Goal: Task Accomplishment & Management: Complete application form

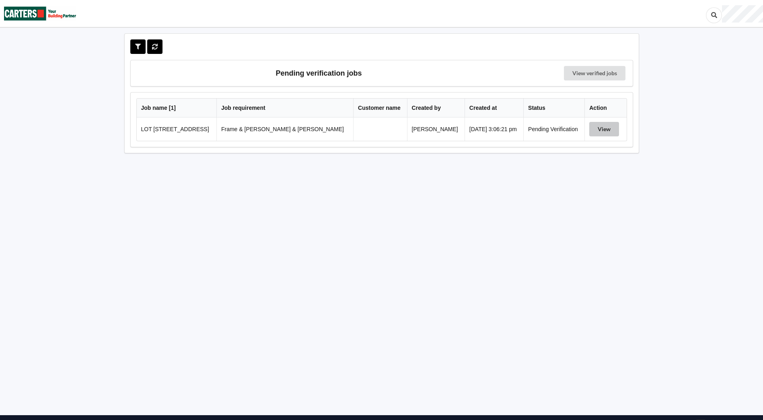
drag, startPoint x: 596, startPoint y: 130, endPoint x: 593, endPoint y: 134, distance: 4.6
click at [596, 130] on button "View" at bounding box center [604, 129] width 30 height 14
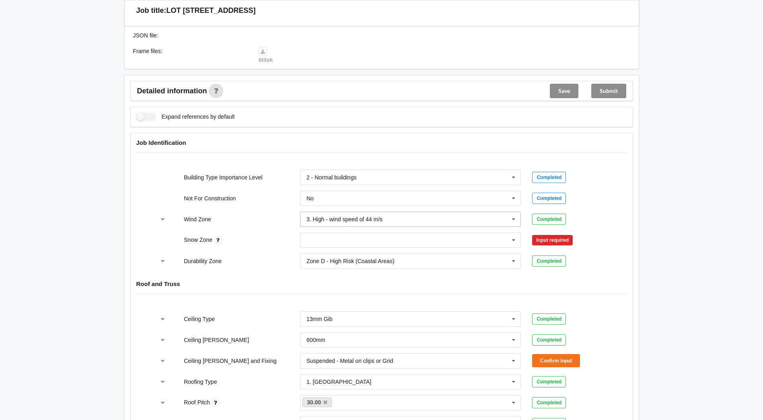
scroll to position [282, 0]
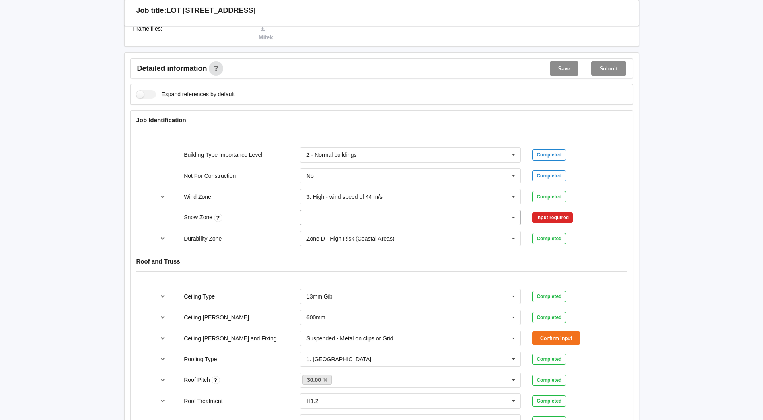
click at [514, 210] on icon at bounding box center [514, 217] width 12 height 15
drag, startPoint x: 343, startPoint y: 222, endPoint x: 350, endPoint y: 222, distance: 6.8
click at [343, 225] on div "N0" at bounding box center [410, 232] width 220 height 15
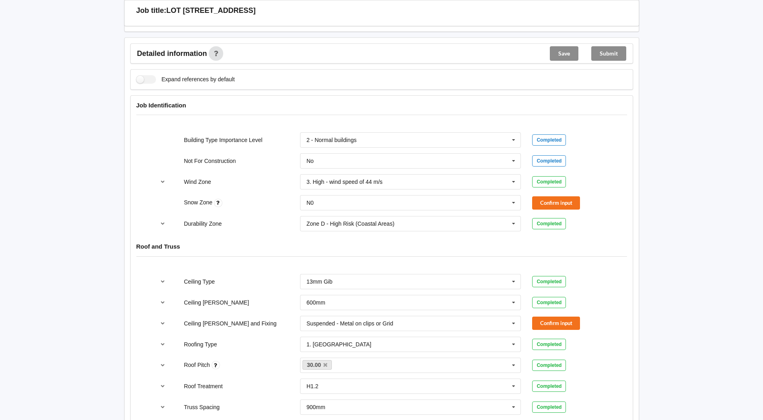
scroll to position [322, 0]
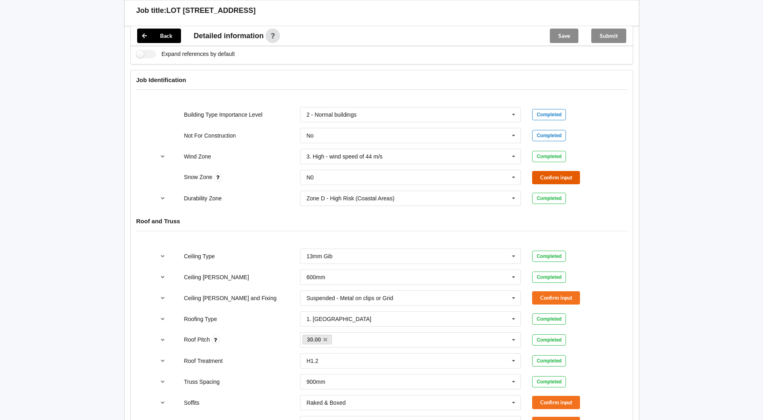
click at [562, 171] on button "Confirm input" at bounding box center [556, 177] width 48 height 13
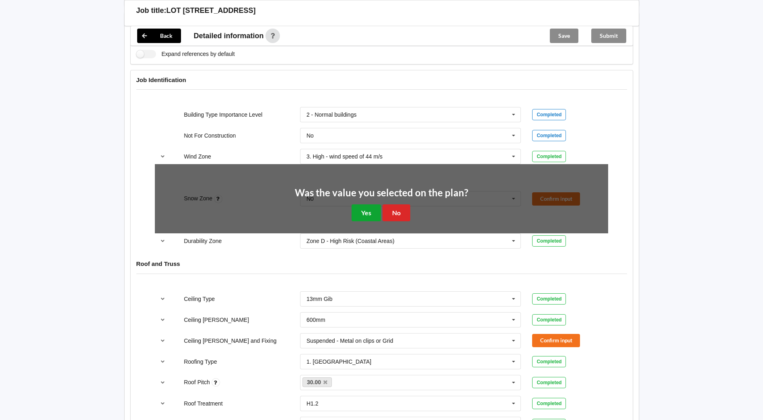
click at [366, 204] on button "Yes" at bounding box center [365, 212] width 29 height 16
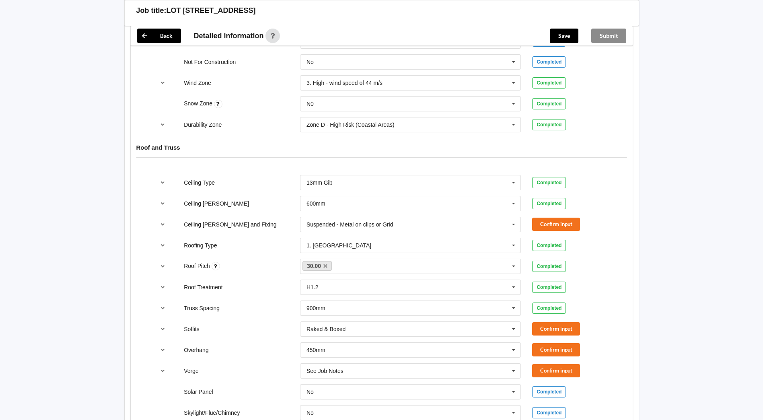
scroll to position [402, 0]
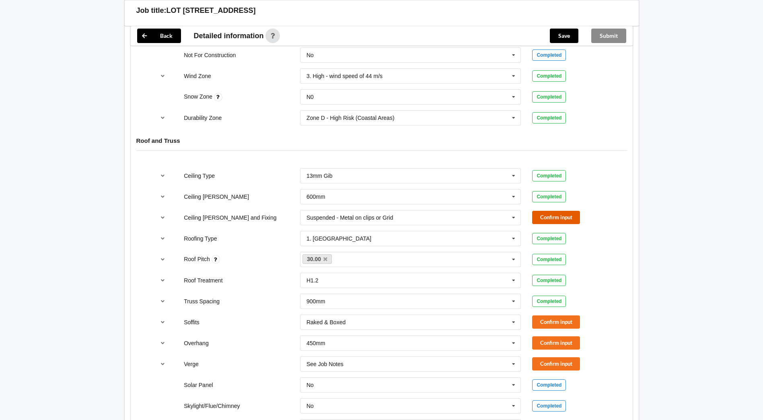
click at [551, 211] on button "Confirm input" at bounding box center [556, 217] width 48 height 13
click at [560, 315] on button "Confirm input" at bounding box center [556, 321] width 48 height 13
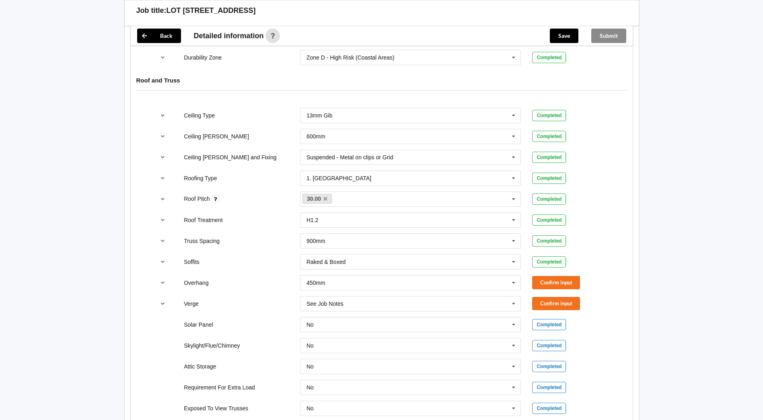
scroll to position [483, 0]
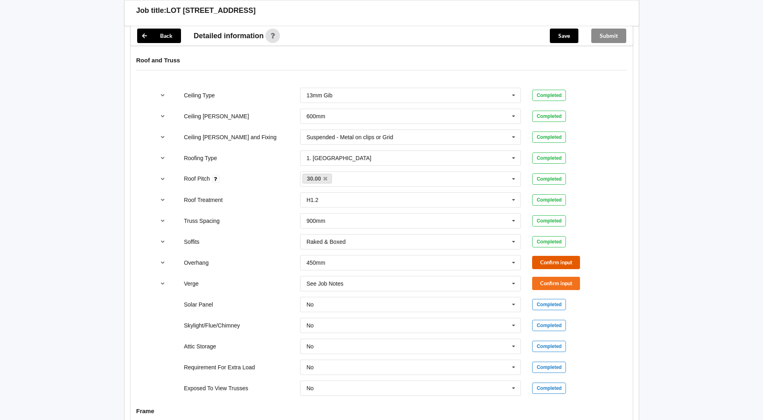
click at [555, 256] on button "Confirm input" at bounding box center [556, 262] width 48 height 13
click at [573, 277] on button "Confirm input" at bounding box center [556, 283] width 48 height 13
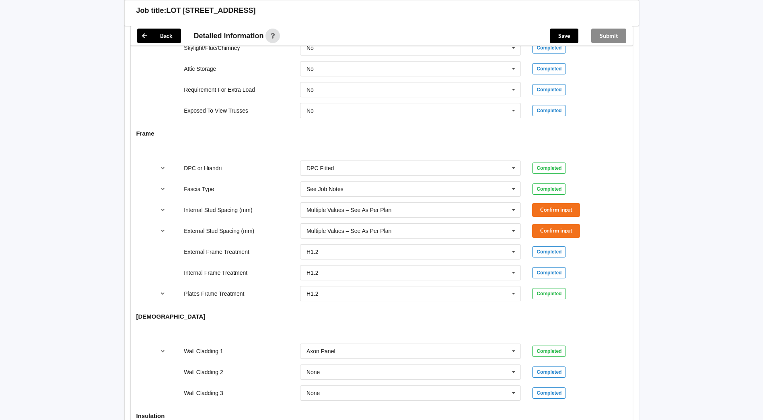
scroll to position [764, 0]
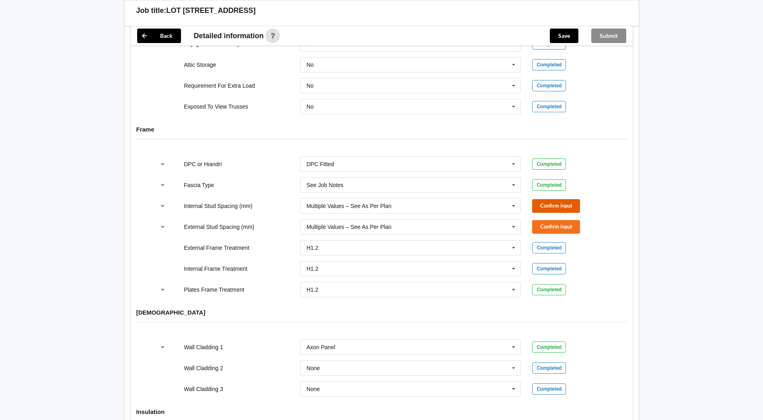
click at [567, 200] on button "Confirm input" at bounding box center [556, 205] width 48 height 13
click at [571, 220] on button "Confirm input" at bounding box center [556, 226] width 48 height 13
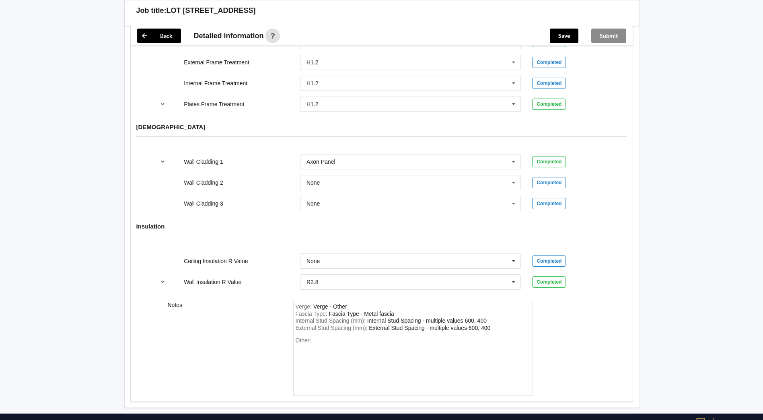
scroll to position [975, 0]
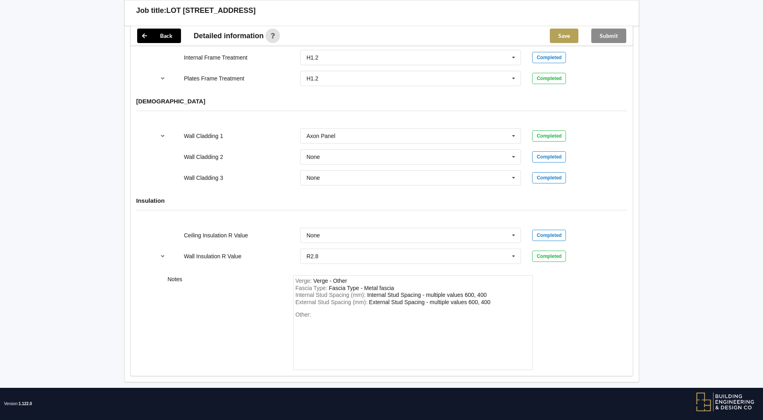
click at [571, 31] on button "Save" at bounding box center [564, 36] width 29 height 14
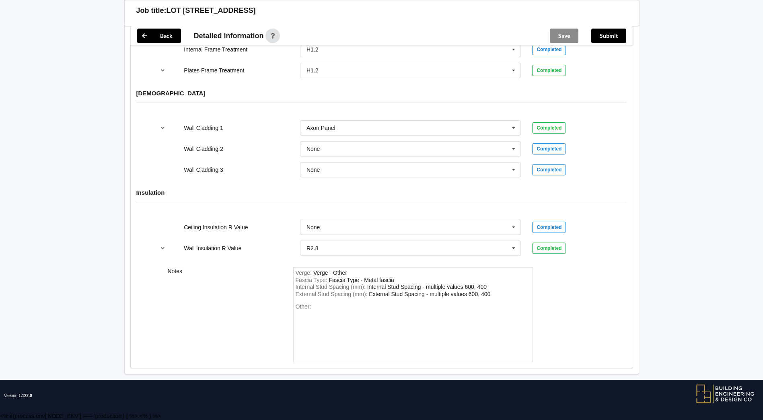
scroll to position [938, 0]
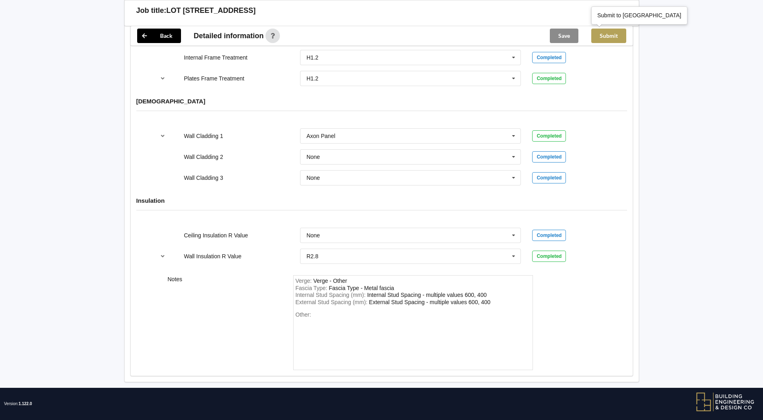
click at [608, 32] on button "Submit" at bounding box center [608, 36] width 35 height 14
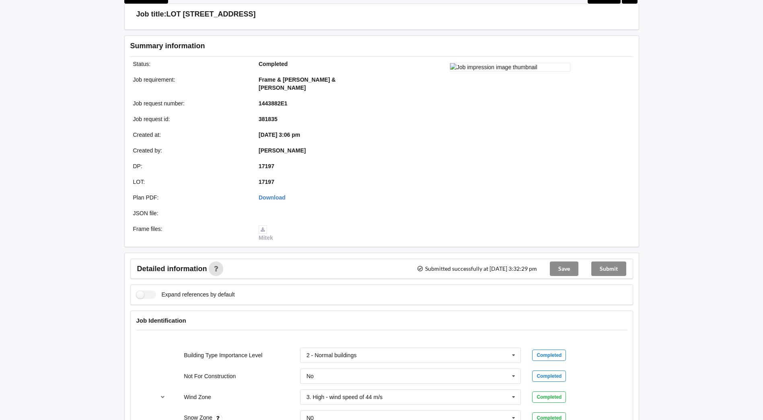
scroll to position [0, 0]
